Goal: Task Accomplishment & Management: Use online tool/utility

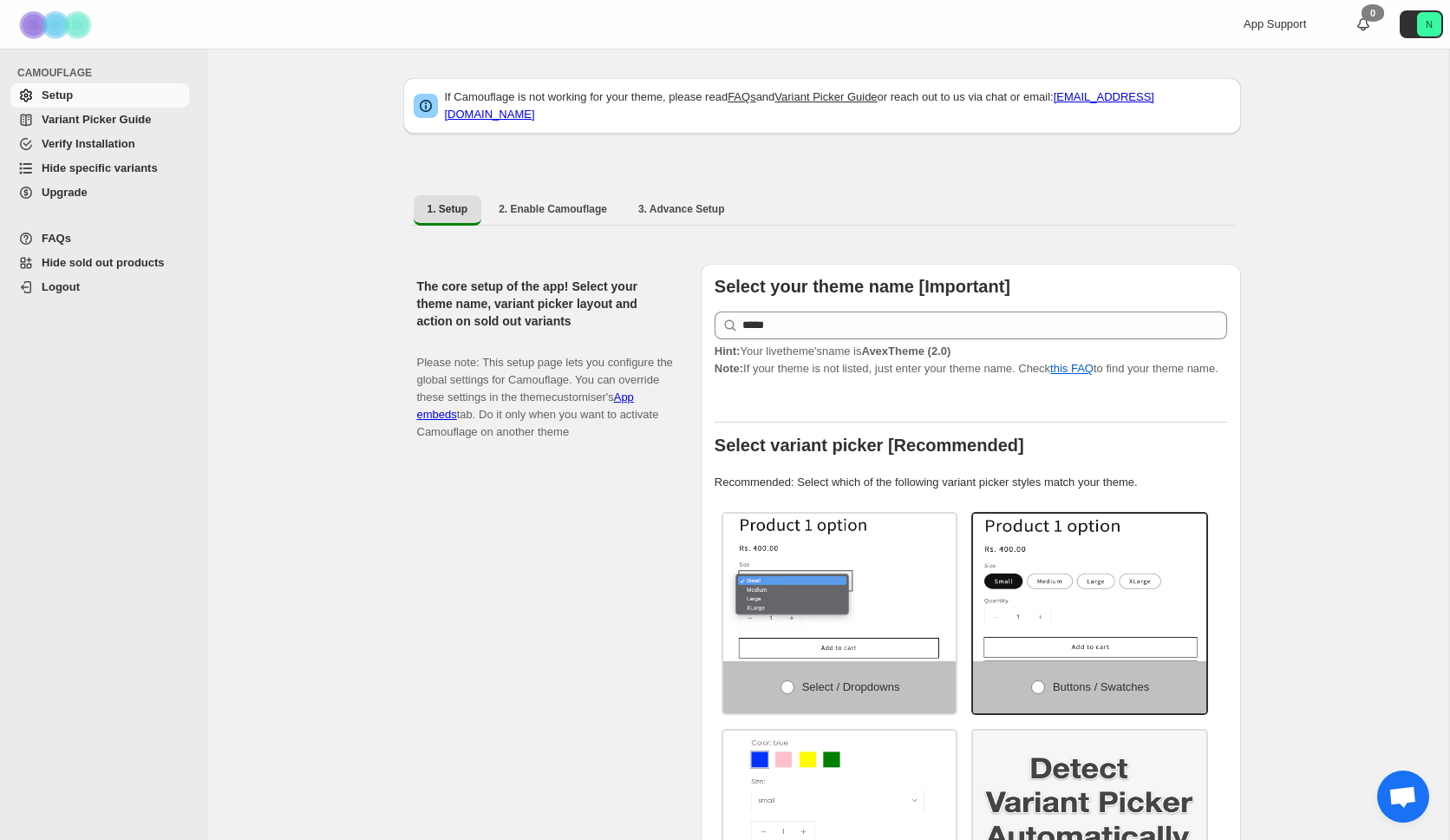
click at [103, 171] on span "Hide specific variants" at bounding box center [99, 168] width 116 height 13
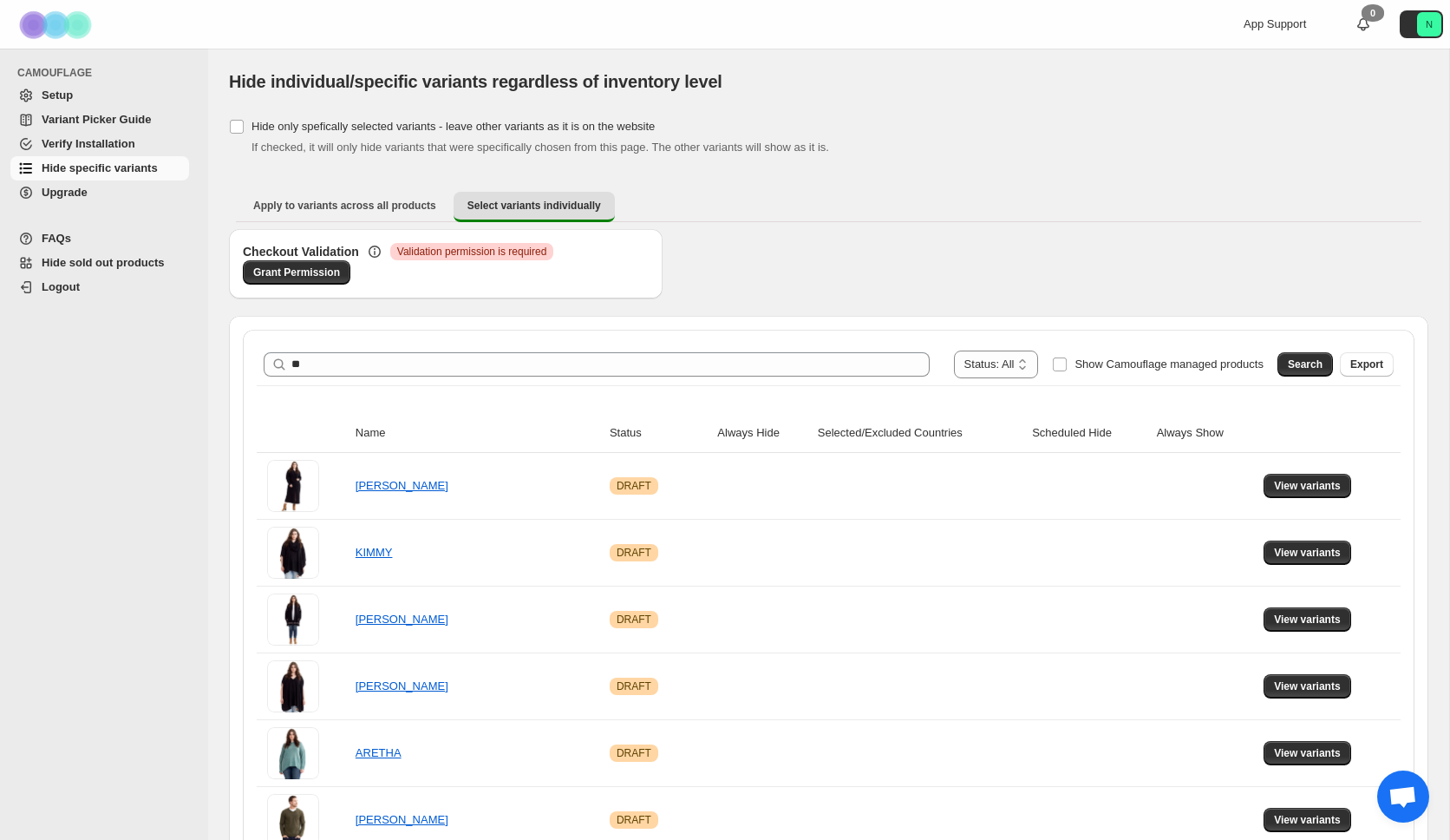
type input "*"
type input "****"
click at [1296, 361] on span "Search" at bounding box center [1305, 365] width 35 height 14
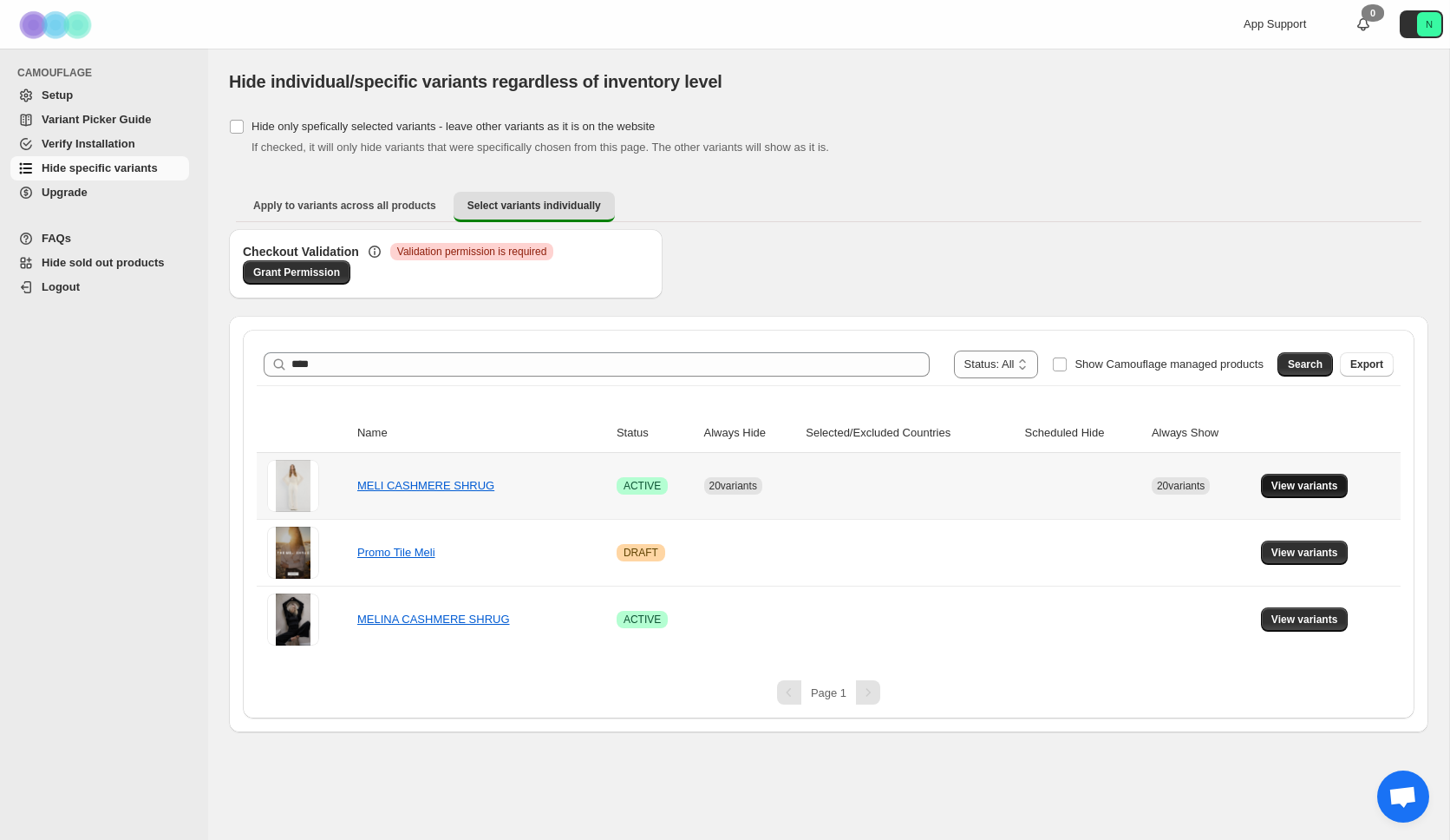
click at [1312, 487] on span "View variants" at bounding box center [1304, 486] width 67 height 14
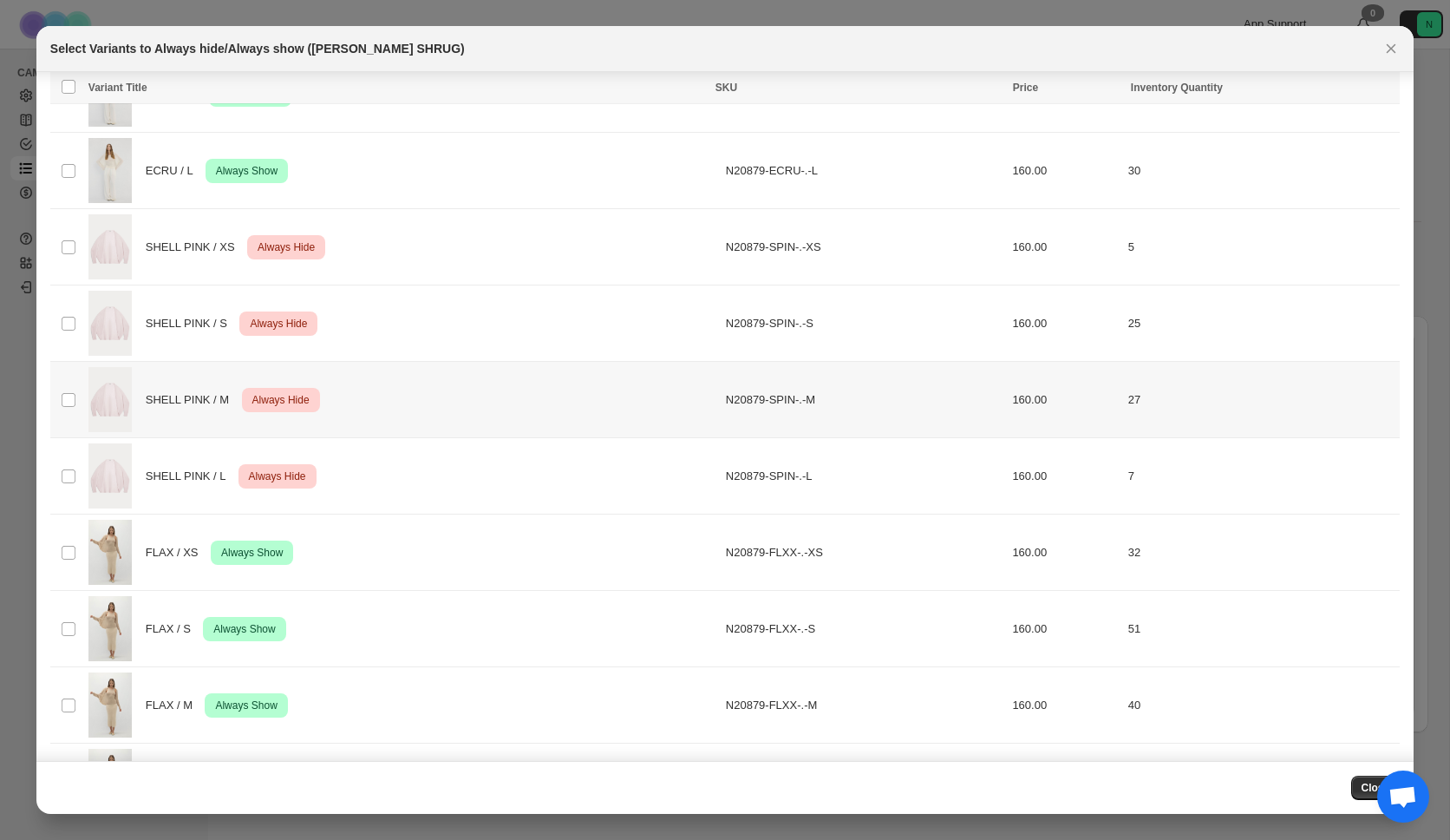
scroll to position [245, 0]
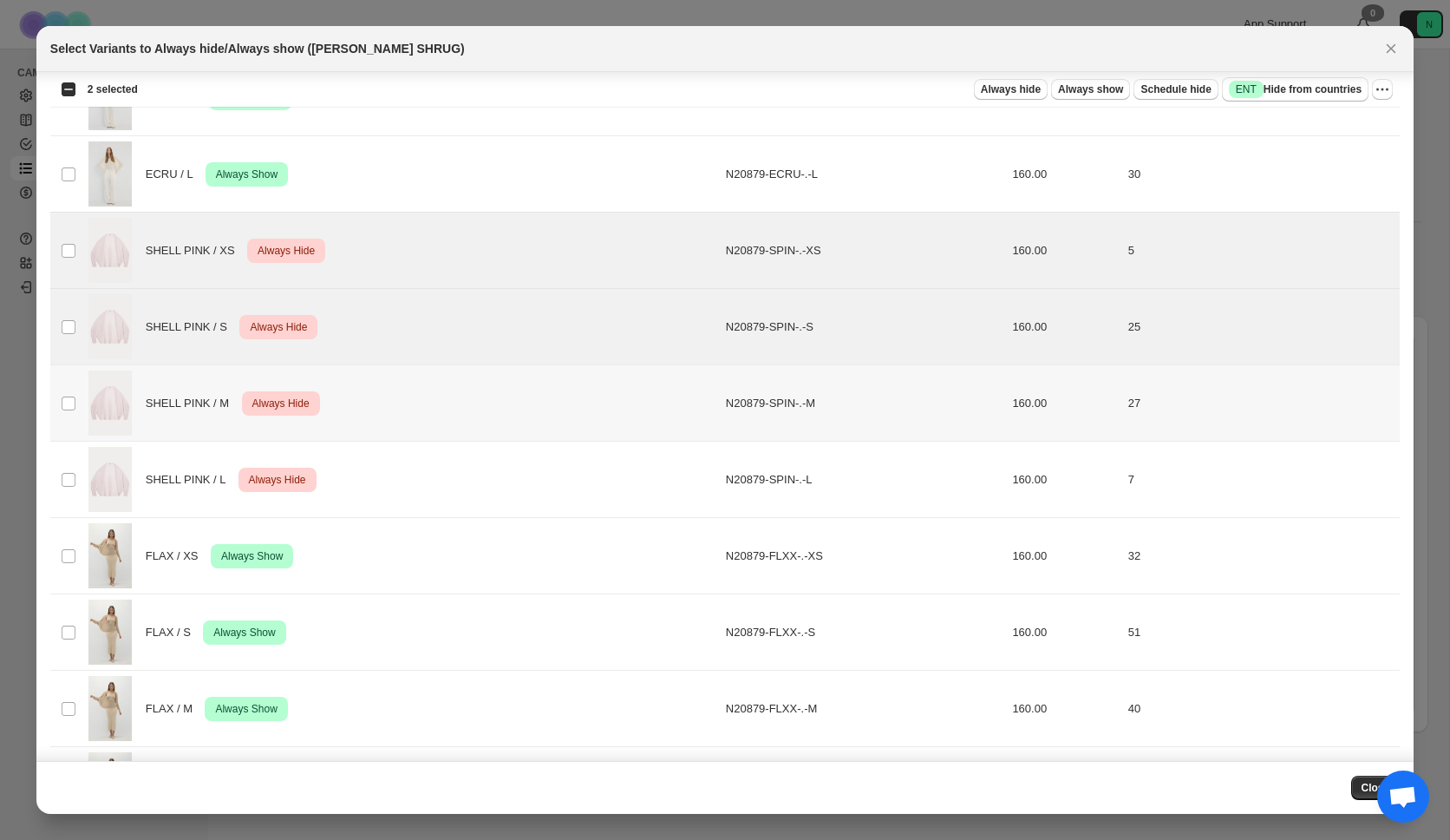
click at [70, 416] on td "Select product variant" at bounding box center [67, 403] width 33 height 76
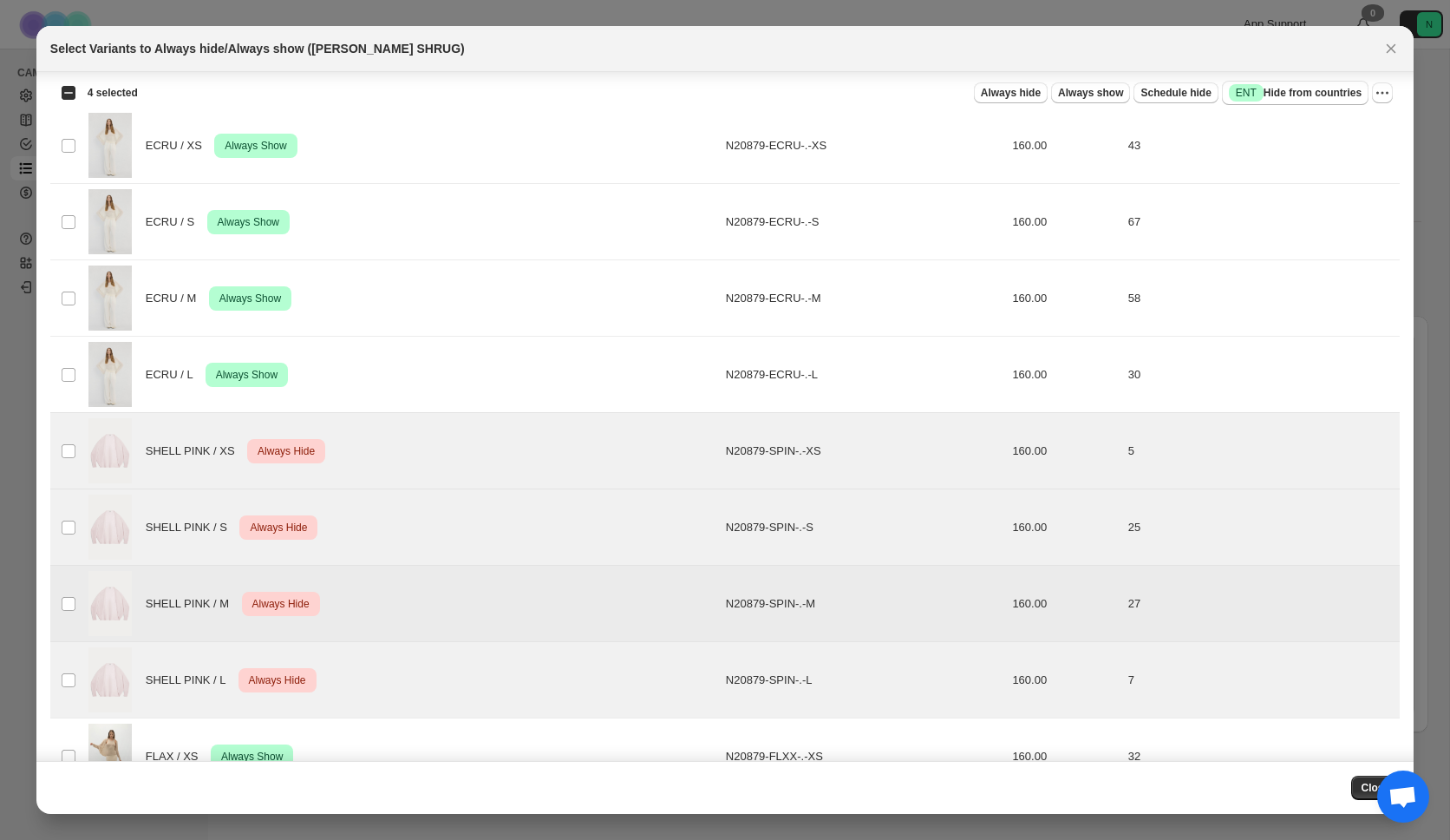
scroll to position [0, 0]
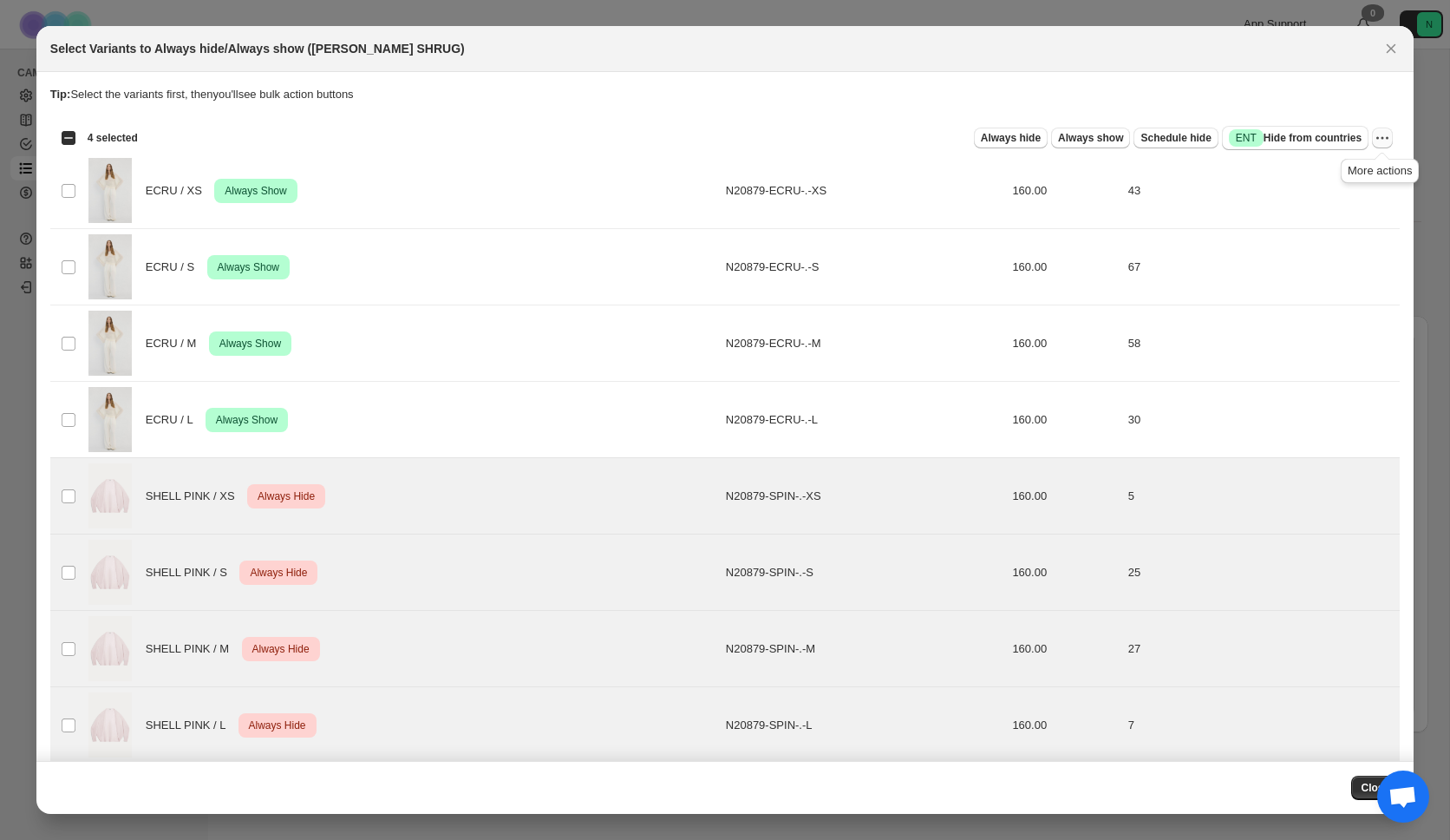
click at [1383, 142] on icon "More actions" at bounding box center [1383, 139] width 18 height 18
click at [1298, 179] on span "Undo always hide" at bounding box center [1320, 173] width 126 height 18
